Goal: Information Seeking & Learning: Compare options

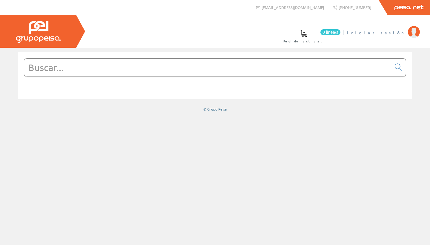
click at [393, 33] on span "Iniciar sesión" at bounding box center [376, 33] width 58 height 6
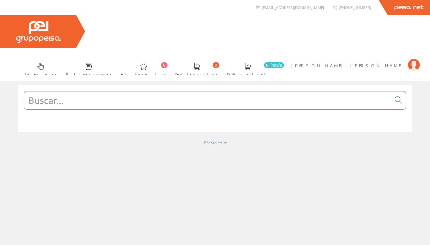
click at [114, 91] on input "text" at bounding box center [207, 100] width 367 height 18
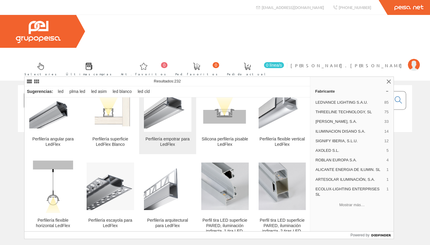
scroll to position [209, 0]
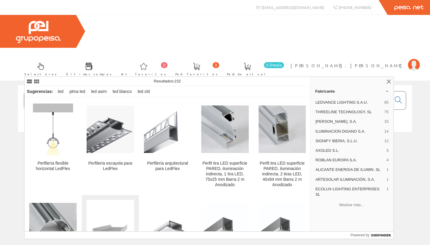
scroll to position [264, 0]
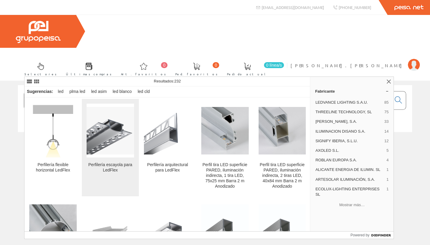
type input "perfil led"
click at [117, 143] on img at bounding box center [110, 130] width 47 height 47
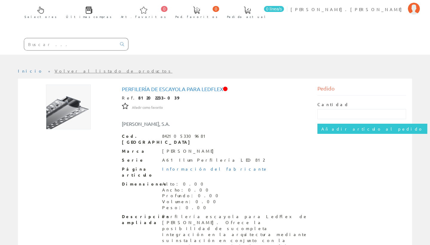
scroll to position [56, 0]
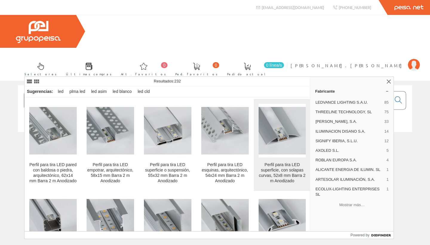
scroll to position [2435, 0]
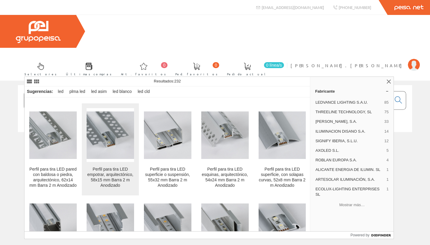
click at [105, 144] on img at bounding box center [110, 134] width 47 height 47
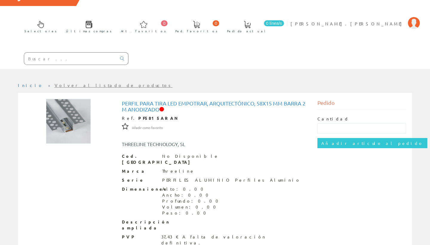
scroll to position [41, 0]
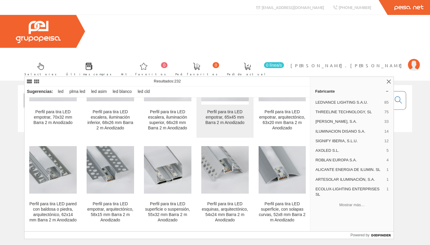
scroll to position [2414, 0]
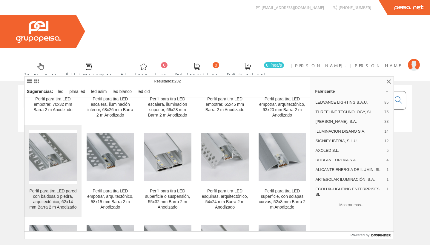
click at [53, 162] on img at bounding box center [52, 156] width 47 height 47
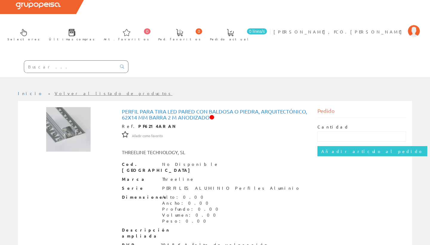
scroll to position [34, 0]
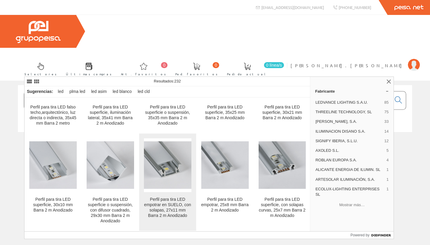
scroll to position [2688, 0]
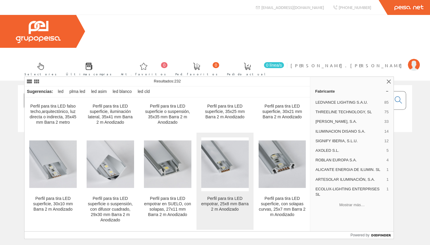
click at [221, 199] on div "Perfil para tira LED empotrar, 25x8 mm Barra 2 m Anodizado" at bounding box center [224, 204] width 47 height 16
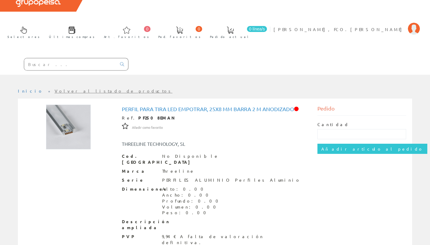
scroll to position [36, 0]
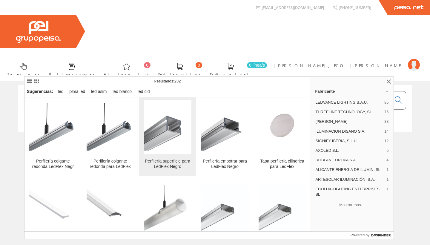
scroll to position [545, 0]
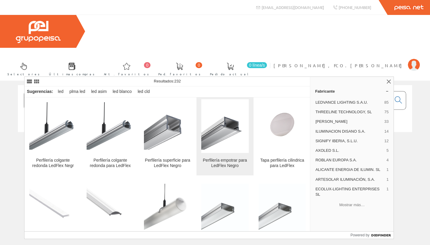
click at [229, 160] on div "Perfilería empotrar para LedFlex Negro" at bounding box center [224, 163] width 47 height 11
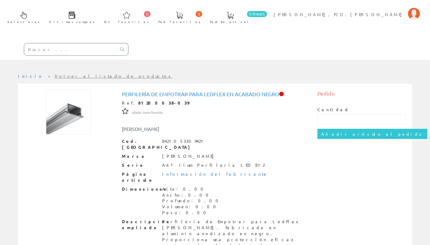
scroll to position [51, 0]
drag, startPoint x: 279, startPoint y: 61, endPoint x: 122, endPoint y: 63, distance: 157.0
click at [122, 91] on h1 "Perfilería de empotrar para LedFlex en acabado negro" at bounding box center [215, 94] width 186 height 6
